Goal: Check status: Check status

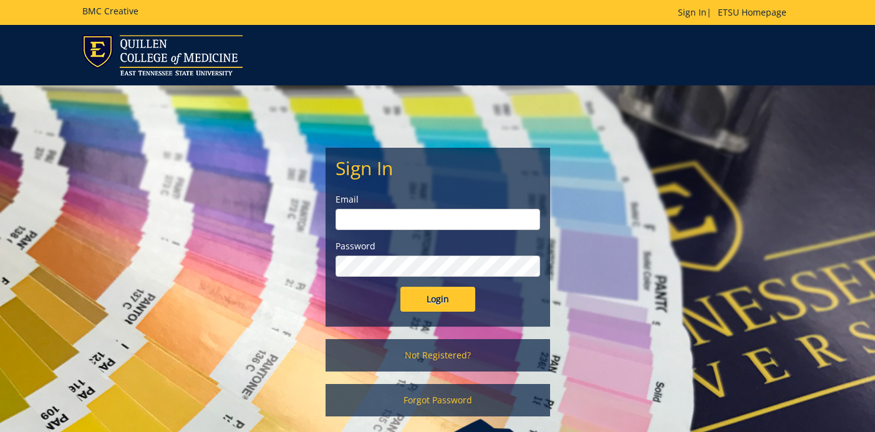
type input "[EMAIL_ADDRESS][DOMAIN_NAME]"
click at [456, 295] on input "Login" at bounding box center [438, 299] width 75 height 25
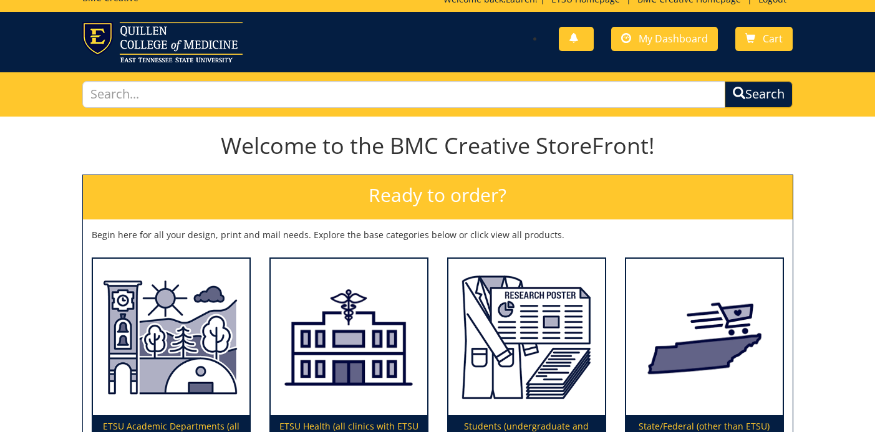
scroll to position [37, 0]
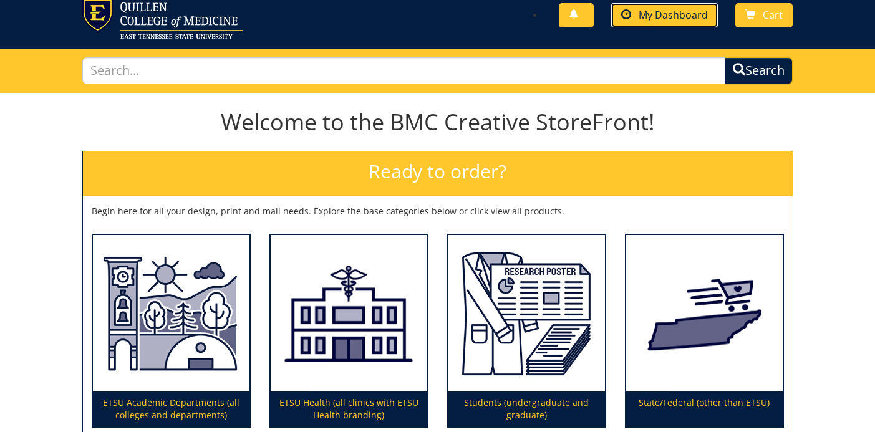
click at [658, 21] on span "My Dashboard" at bounding box center [673, 15] width 69 height 14
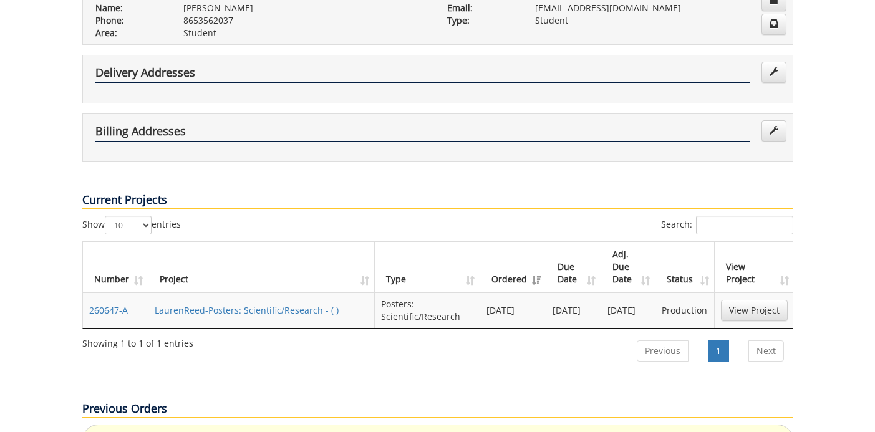
scroll to position [286, 0]
click at [735, 300] on link "View Project" at bounding box center [754, 310] width 67 height 21
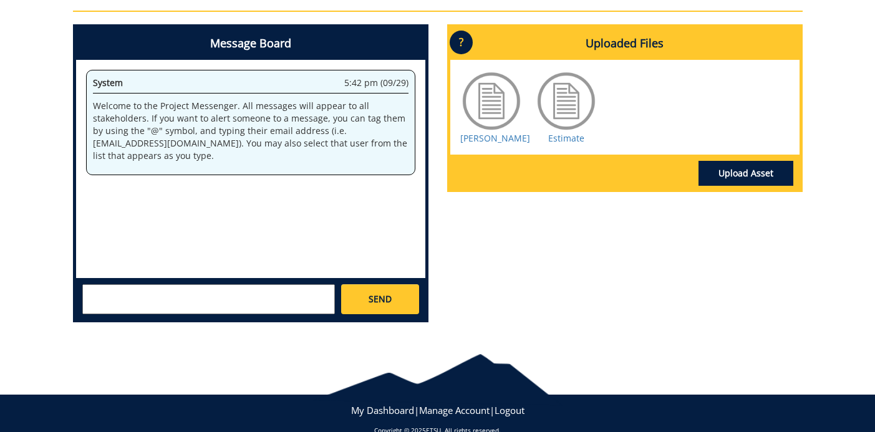
scroll to position [601, 0]
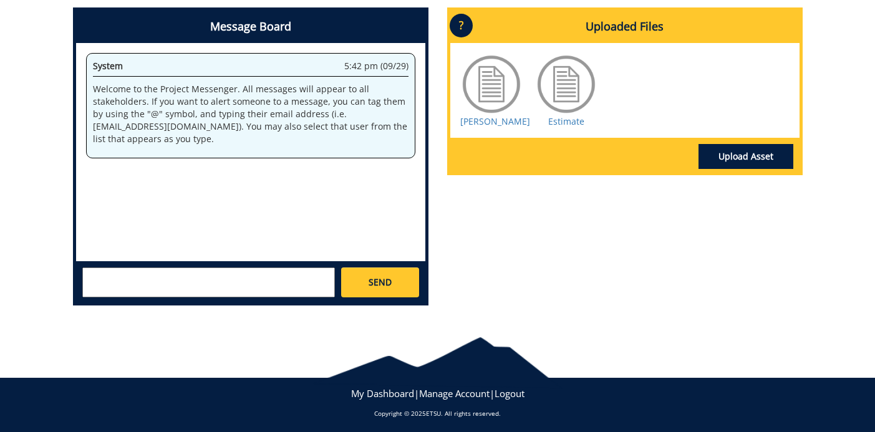
click at [567, 100] on div at bounding box center [566, 84] width 62 height 62
click at [563, 124] on link "Estimate" at bounding box center [567, 121] width 36 height 12
click at [507, 124] on link "[PERSON_NAME]" at bounding box center [496, 121] width 70 height 12
